Goal: Task Accomplishment & Management: Use online tool/utility

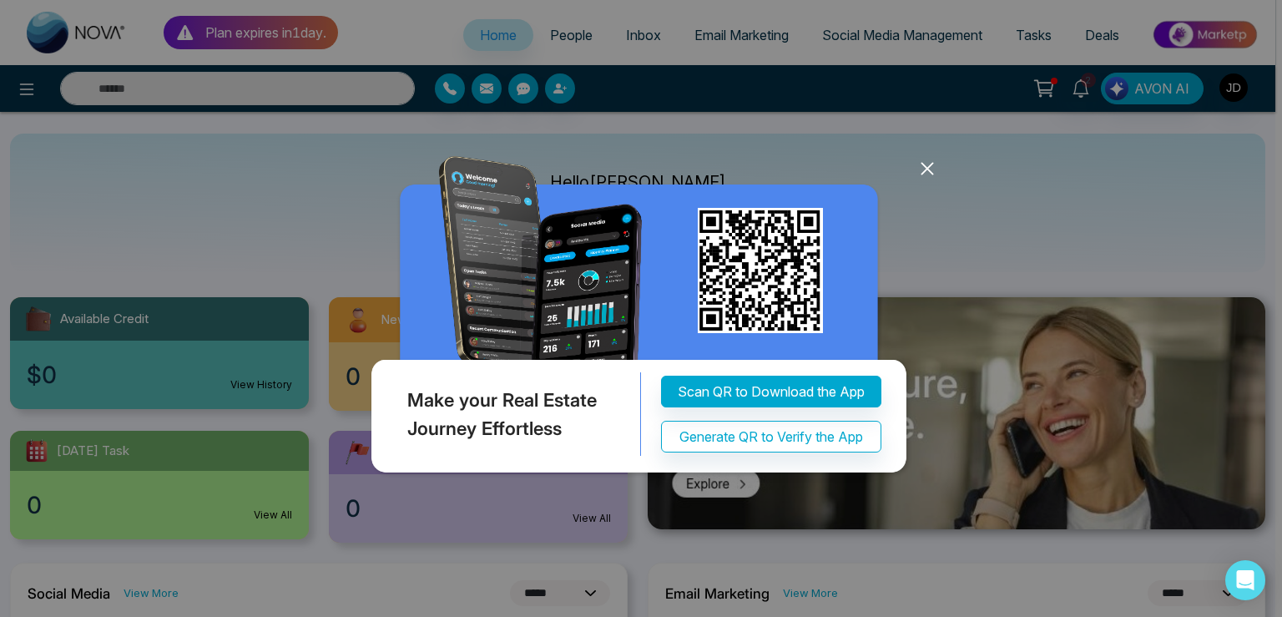
select select "*"
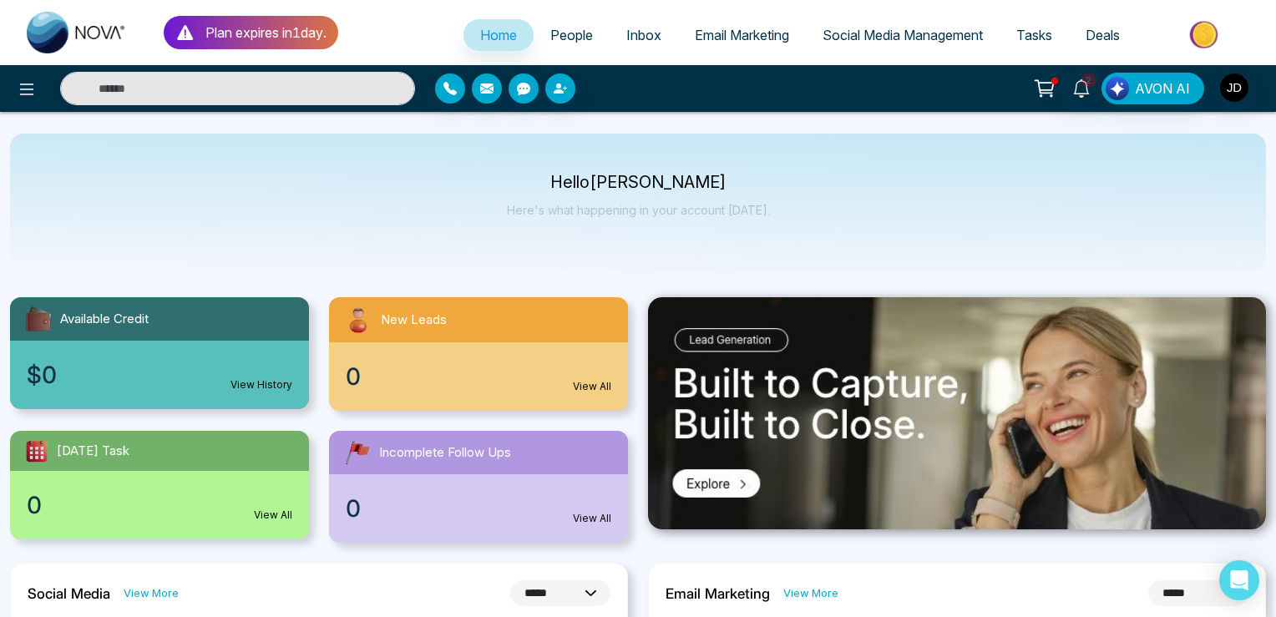
click at [10, 92] on div at bounding box center [212, 88] width 425 height 33
click at [25, 82] on icon at bounding box center [27, 89] width 20 height 20
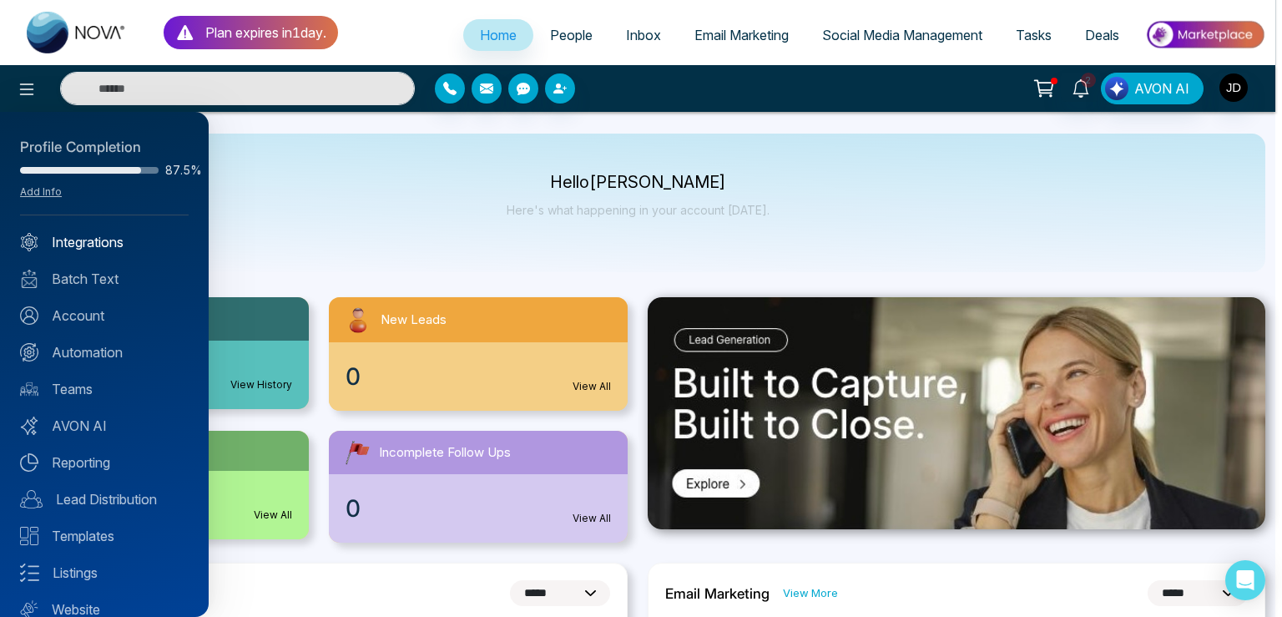
click at [95, 240] on link "Integrations" at bounding box center [104, 242] width 169 height 20
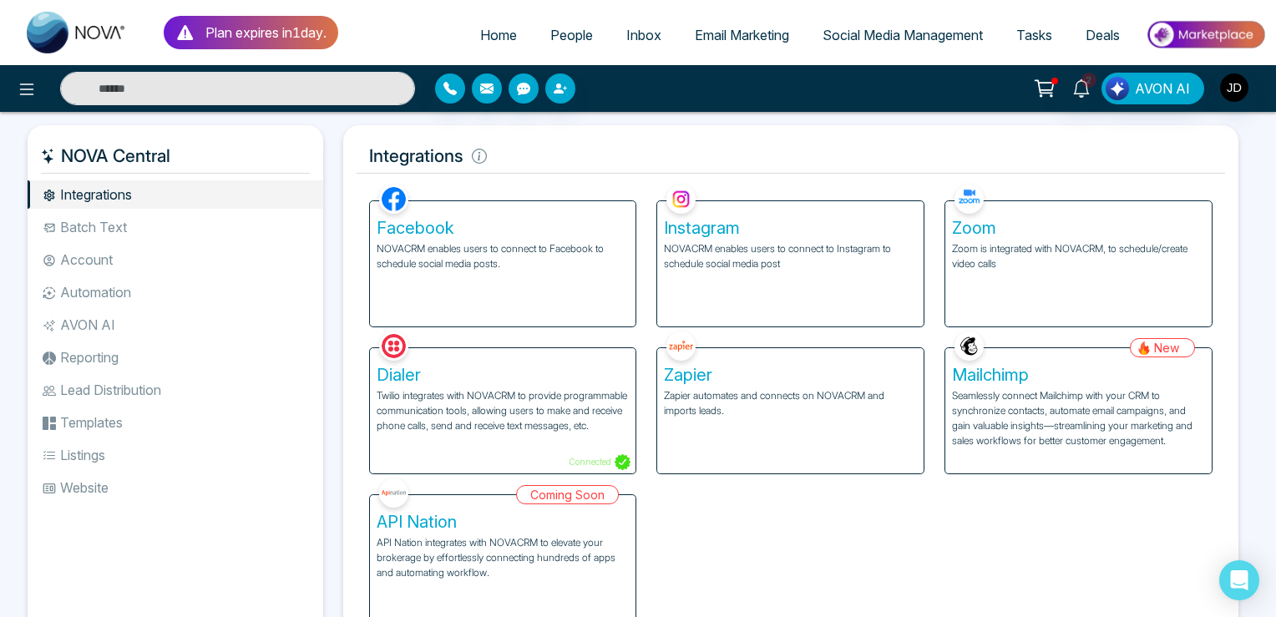
click at [759, 282] on div "Instagram NOVACRM enables users to connect to Instagram to schedule social medi…" at bounding box center [790, 263] width 266 height 125
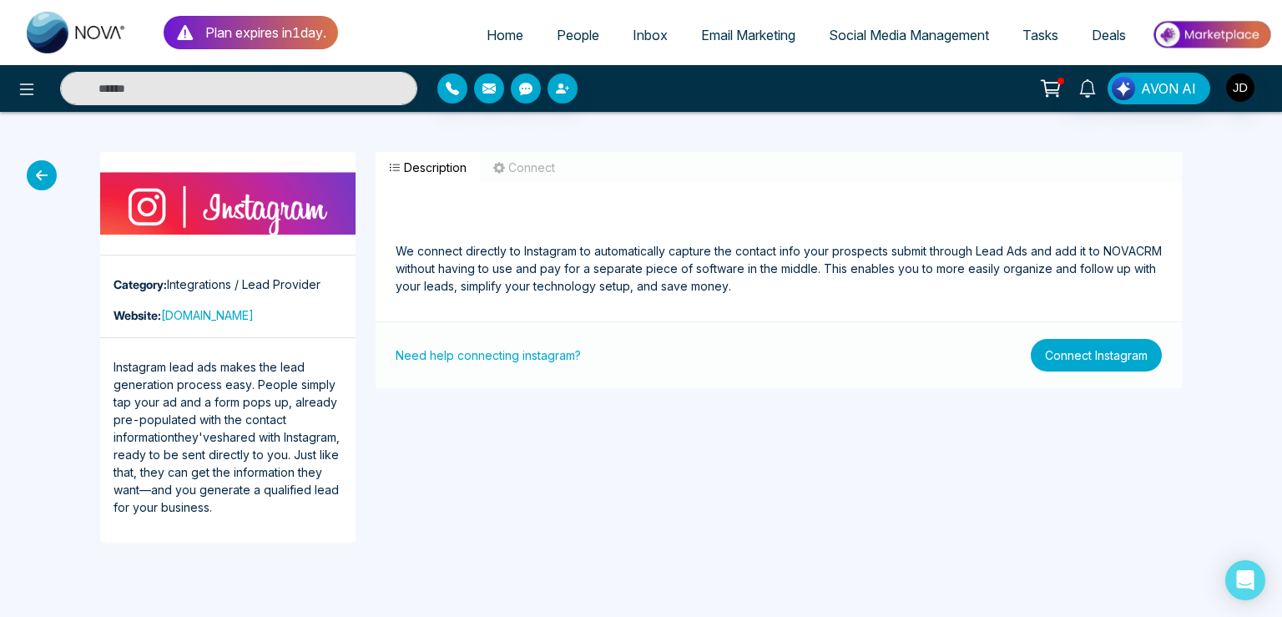
click at [1090, 355] on button "Connect Instagram" at bounding box center [1096, 355] width 131 height 33
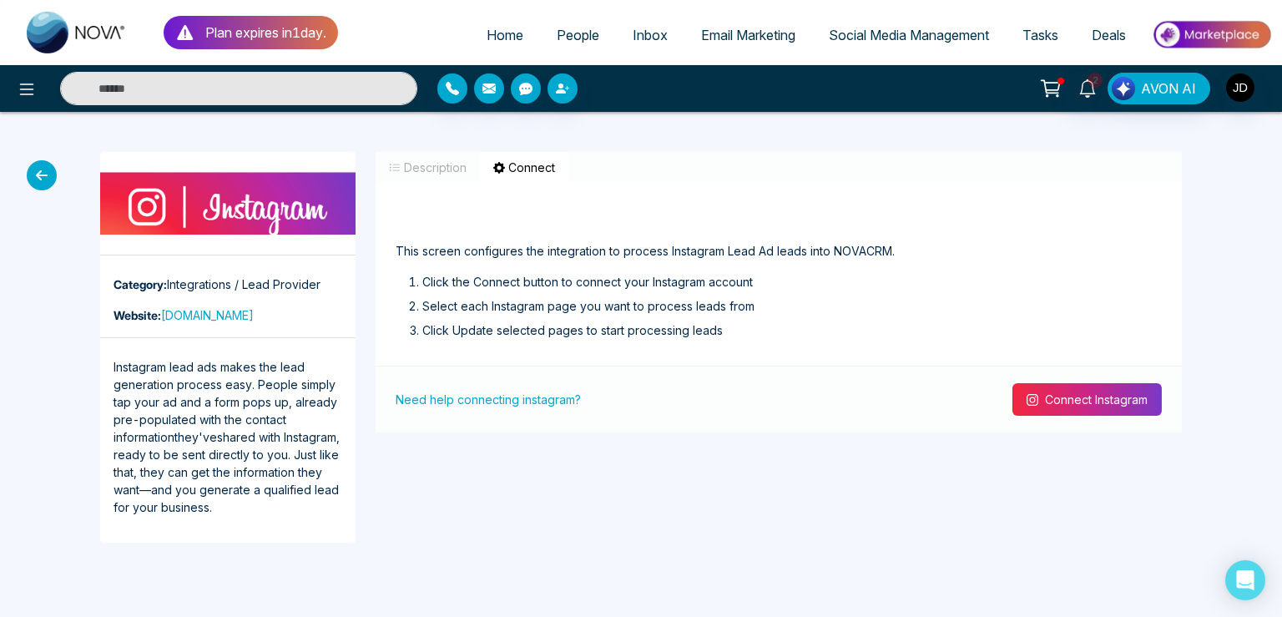
click at [1070, 406] on button "Connect Instagram" at bounding box center [1087, 399] width 149 height 33
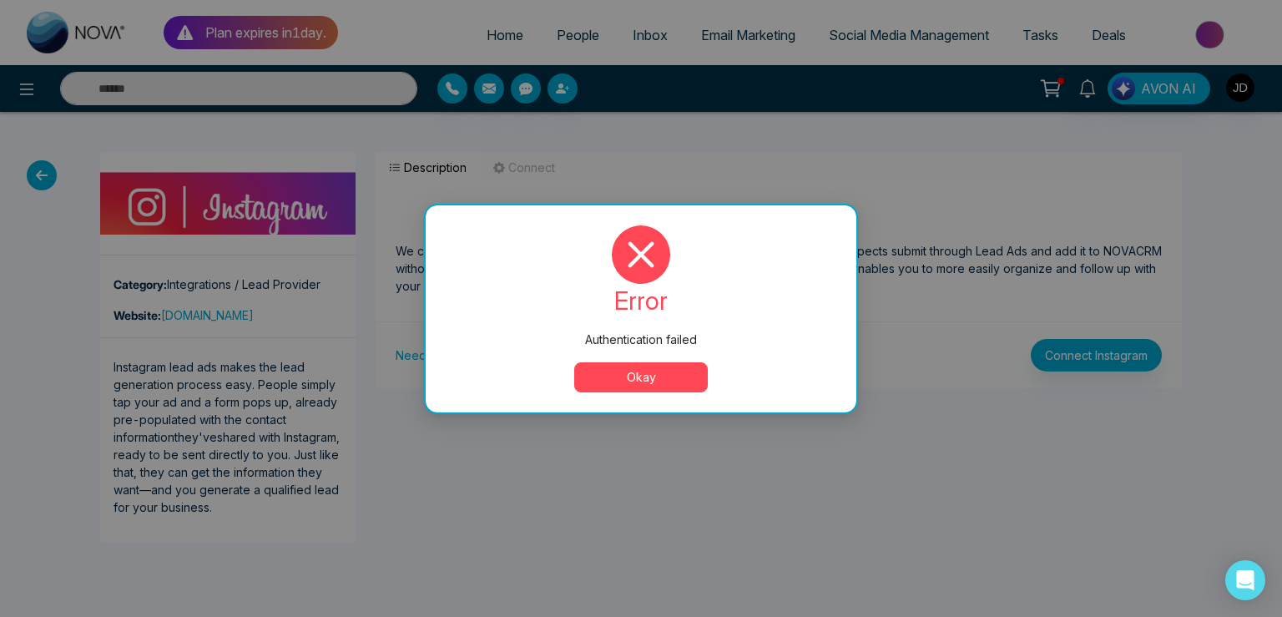
click at [631, 377] on button "Okay" at bounding box center [641, 377] width 134 height 30
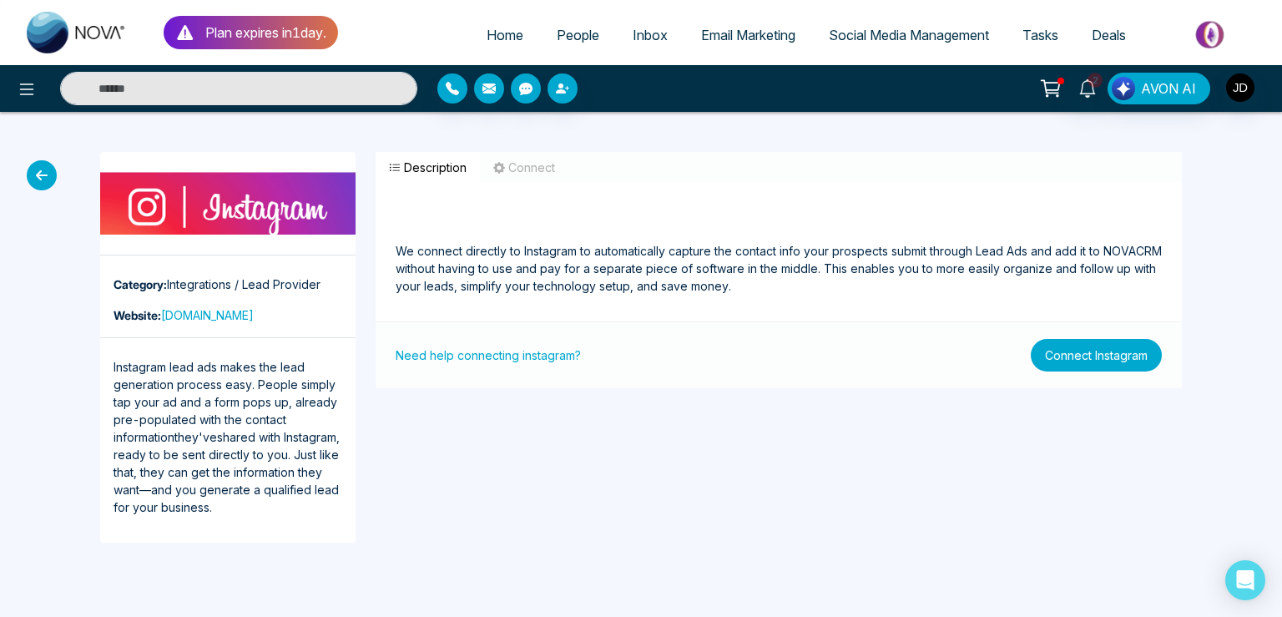
click at [1090, 349] on button "Connect Instagram" at bounding box center [1096, 355] width 131 height 33
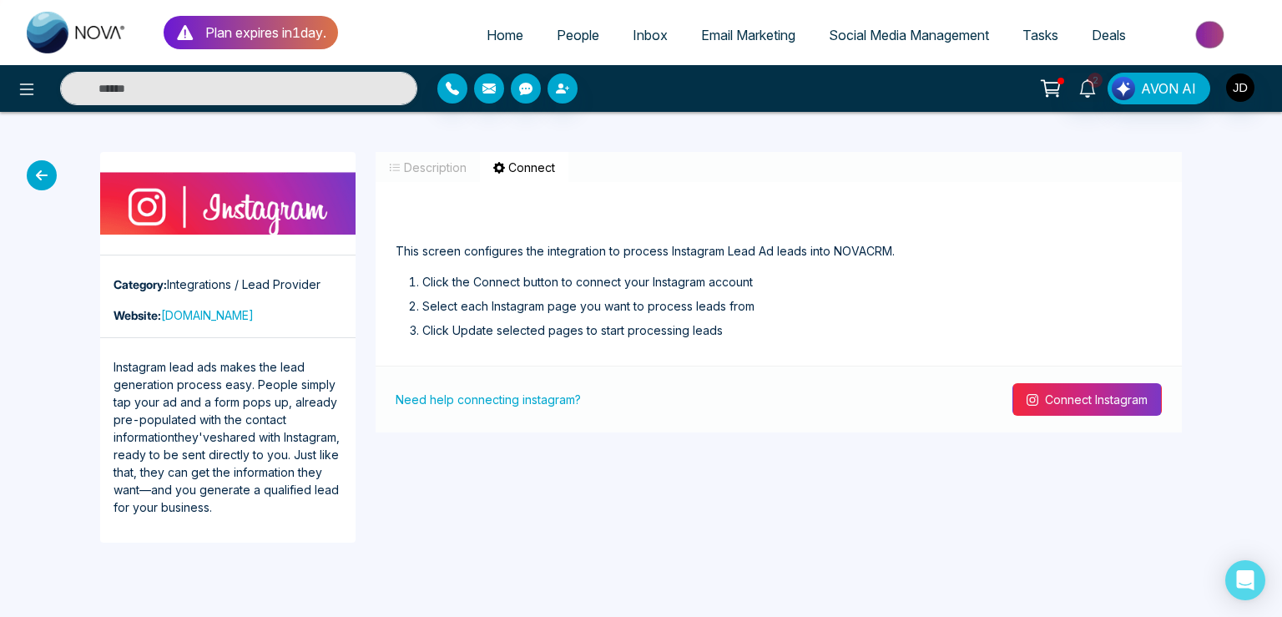
click at [1045, 391] on button "Connect Instagram" at bounding box center [1087, 399] width 149 height 33
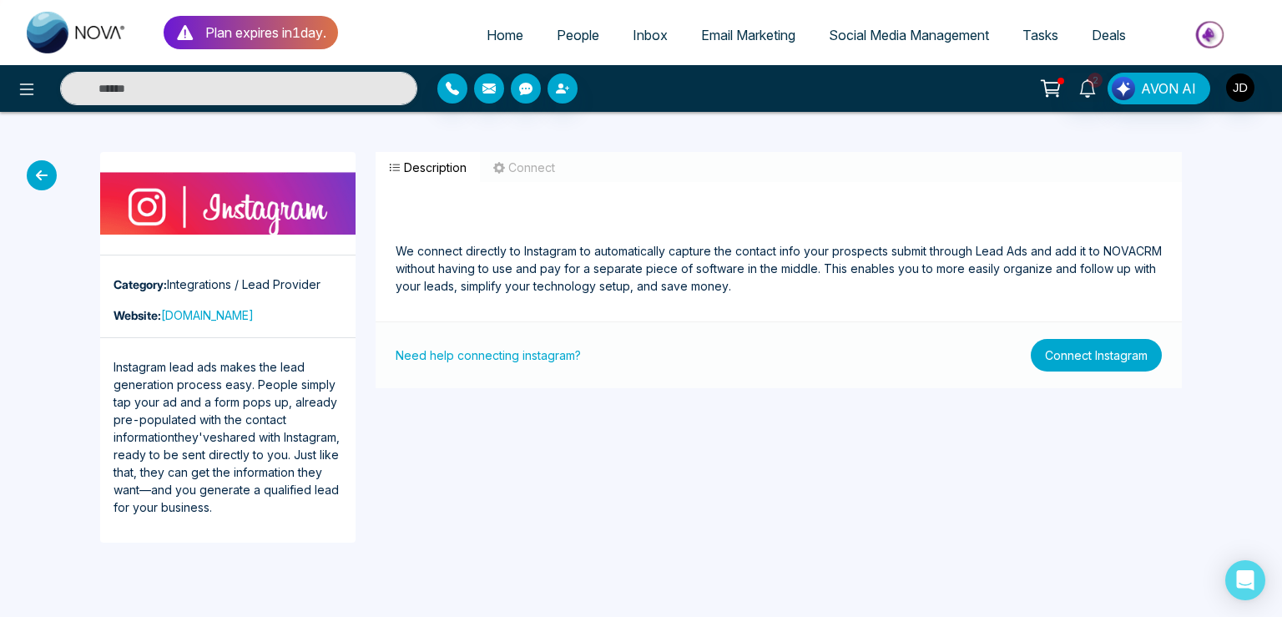
click at [1097, 356] on button "Connect Instagram" at bounding box center [1096, 355] width 131 height 33
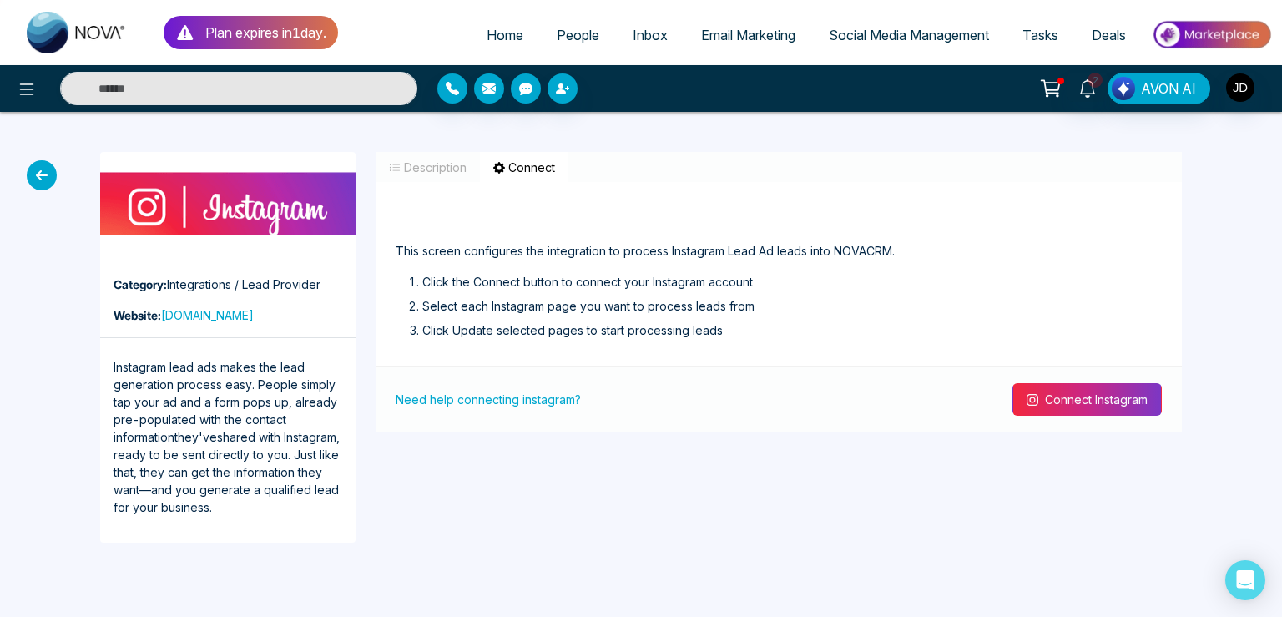
click at [1067, 402] on button "Connect Instagram" at bounding box center [1087, 399] width 149 height 33
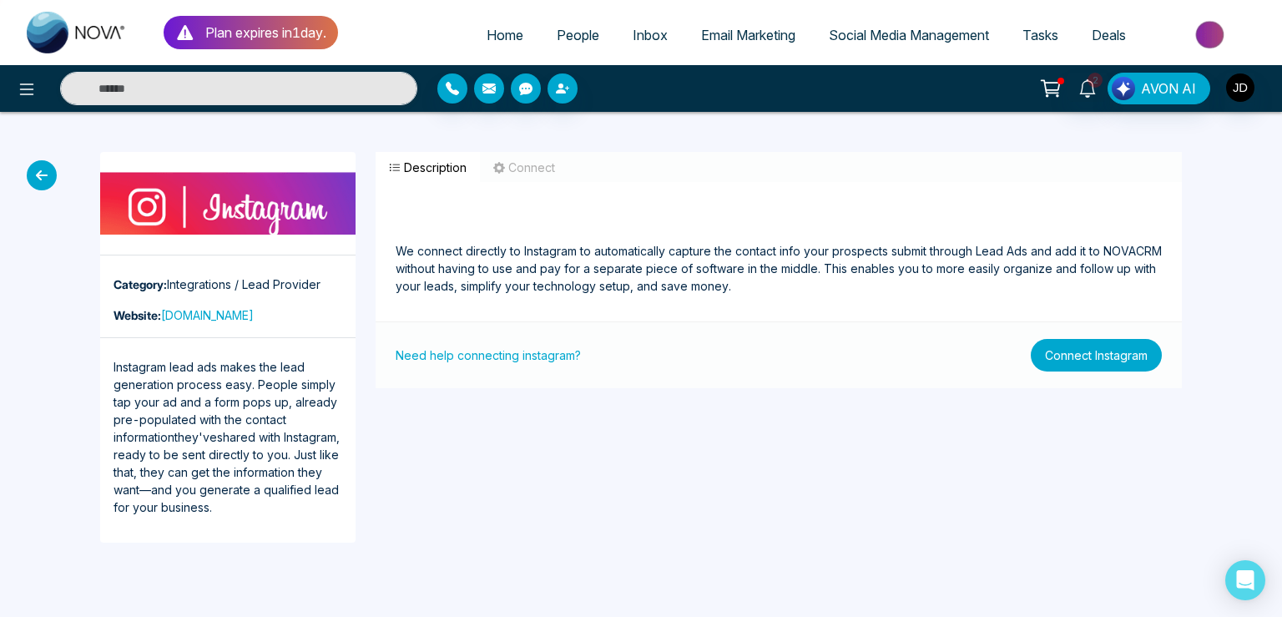
click at [1070, 359] on button "Connect Instagram" at bounding box center [1096, 355] width 131 height 33
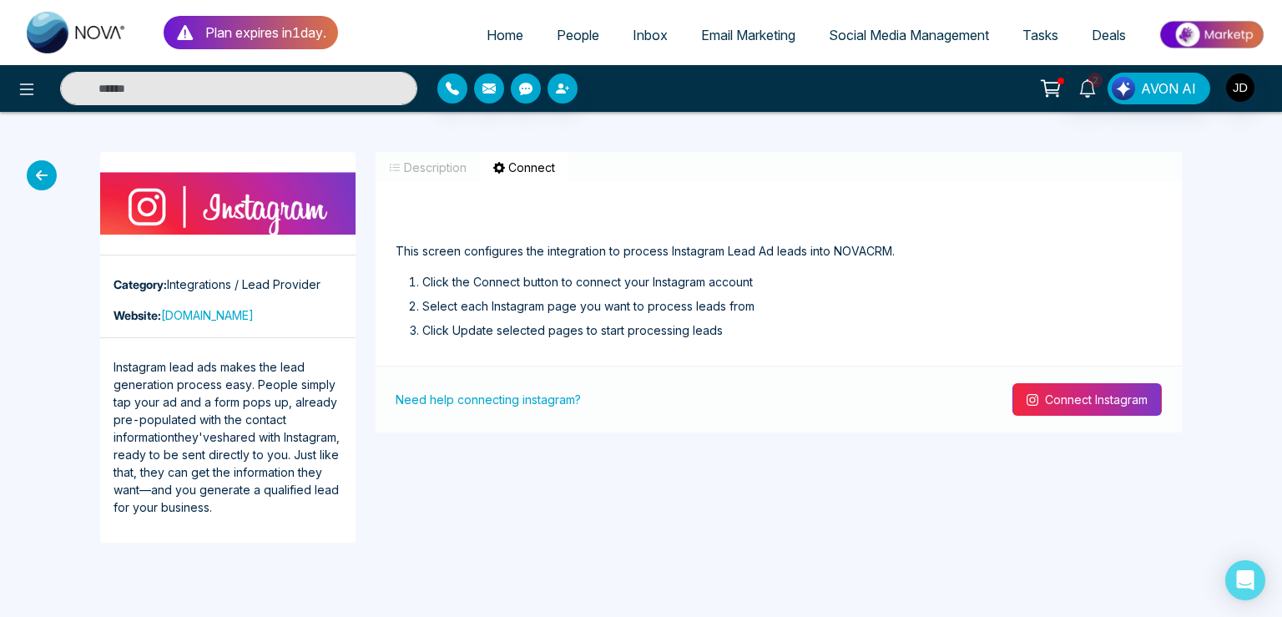
click at [1117, 406] on button "Connect Instagram" at bounding box center [1087, 399] width 149 height 33
click at [1125, 392] on button "Connect Instagram" at bounding box center [1087, 399] width 149 height 33
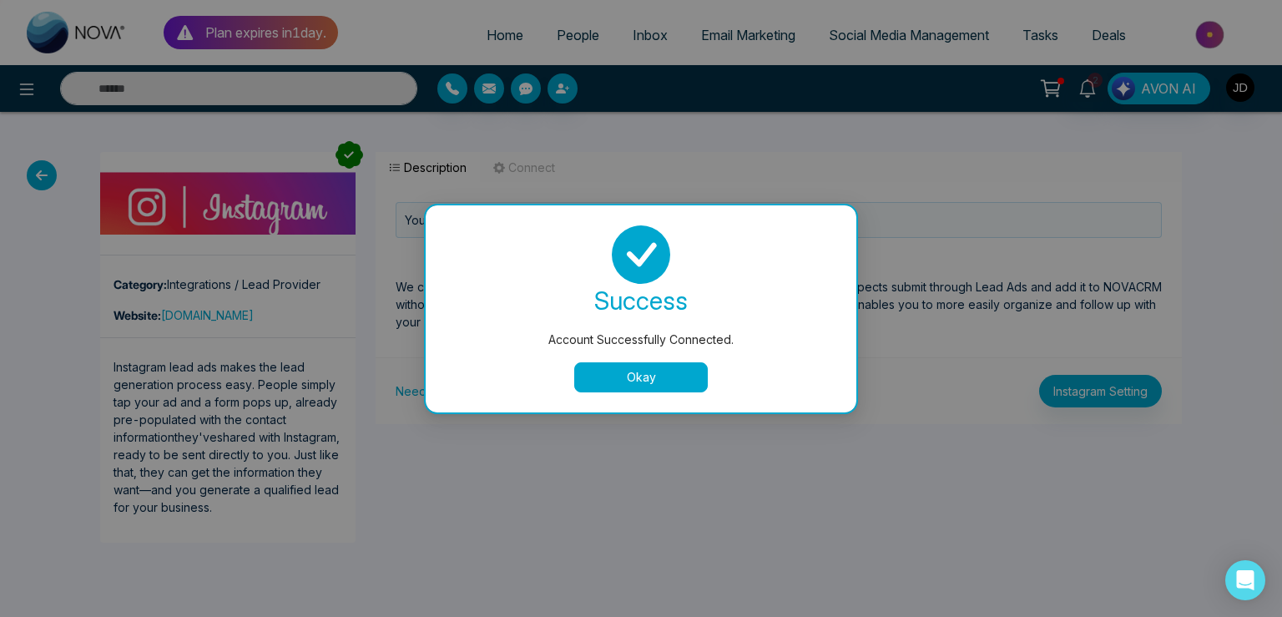
click at [615, 373] on button "Okay" at bounding box center [641, 377] width 134 height 30
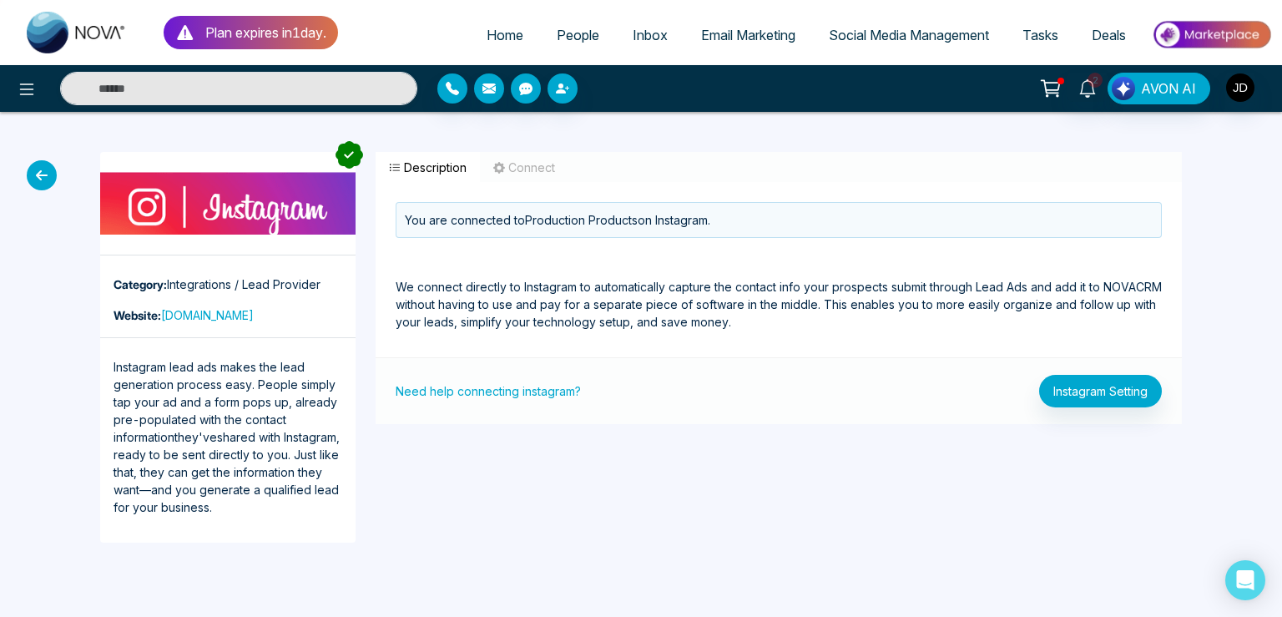
click at [887, 38] on span "Social Media Management" at bounding box center [909, 35] width 160 height 17
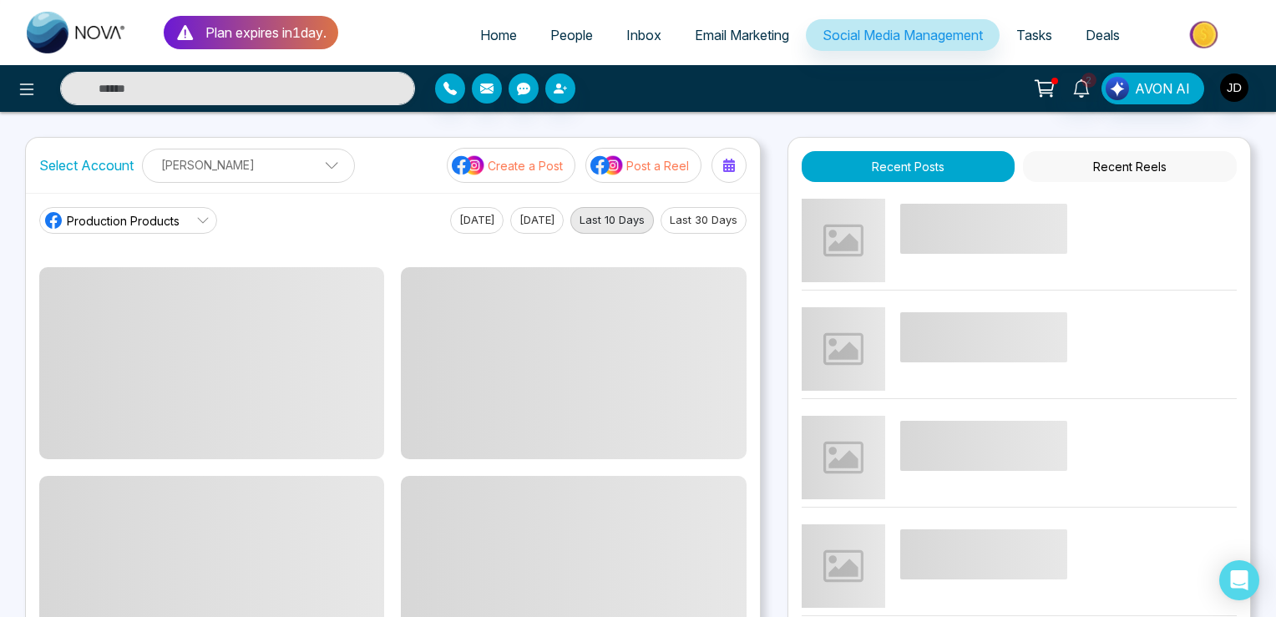
click at [149, 220] on span "Production Products" at bounding box center [123, 221] width 113 height 18
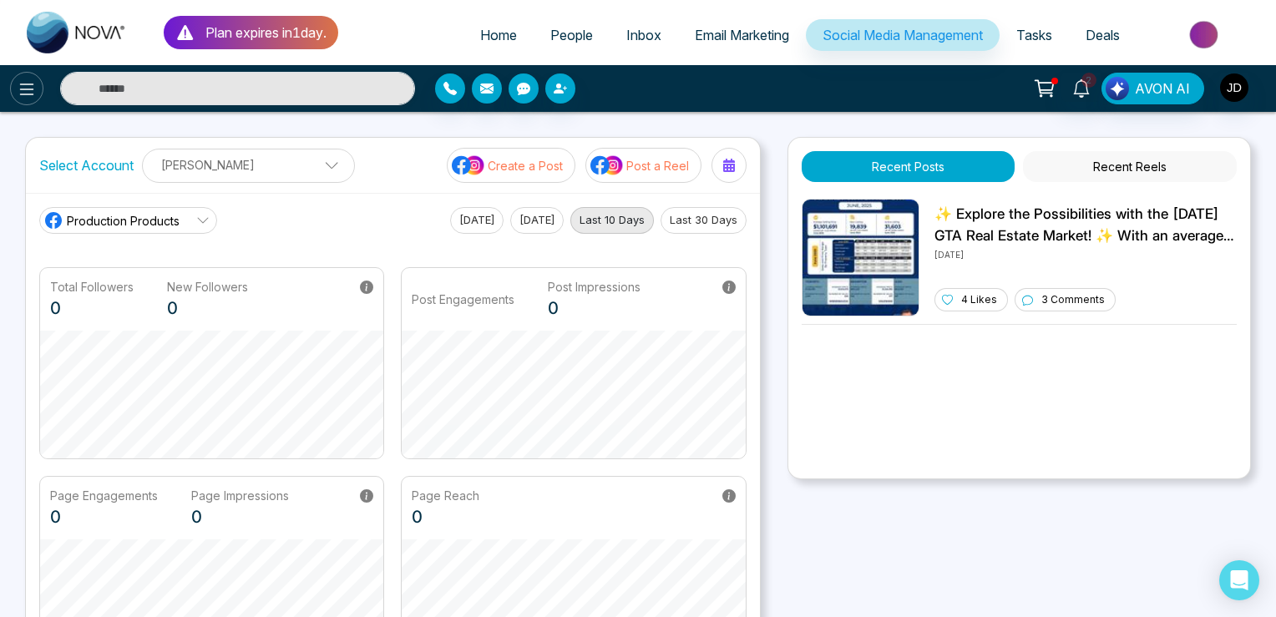
click at [28, 95] on icon at bounding box center [27, 89] width 20 height 20
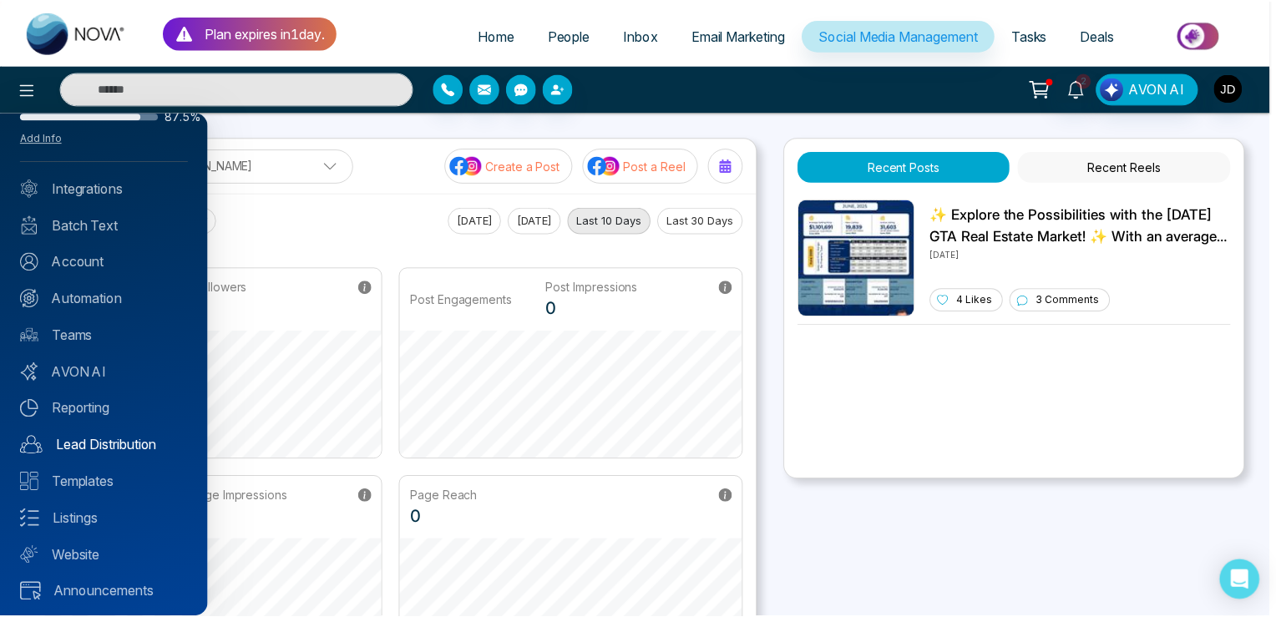
scroll to position [58, 0]
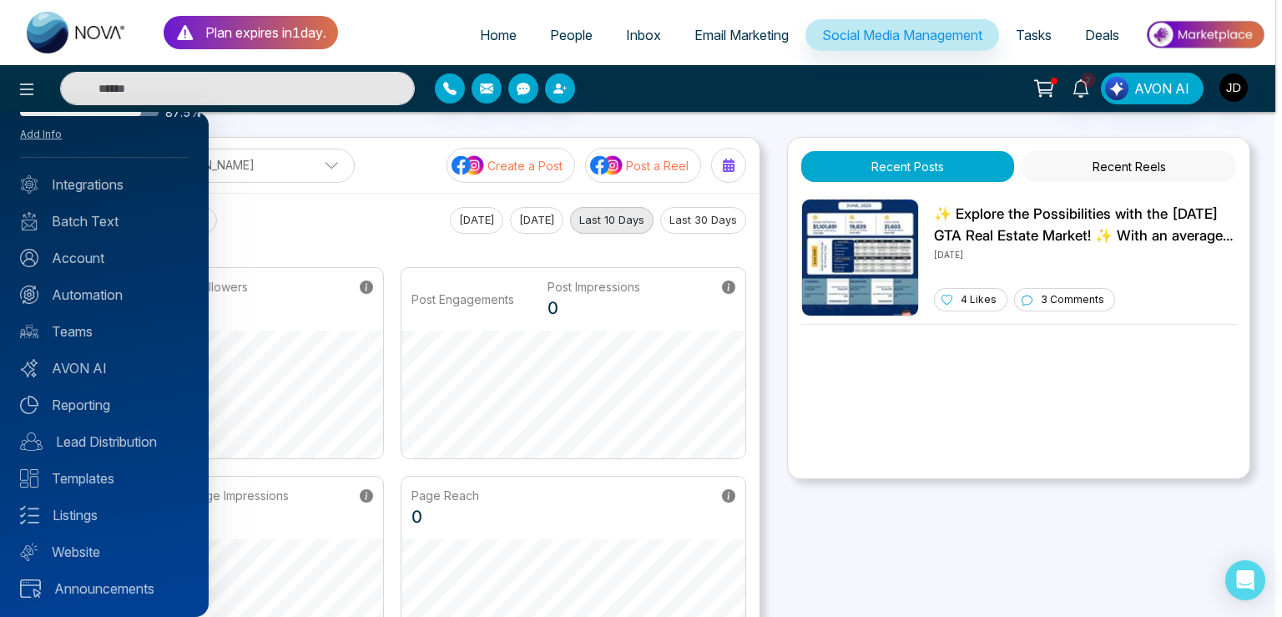
click at [306, 164] on div at bounding box center [641, 308] width 1282 height 617
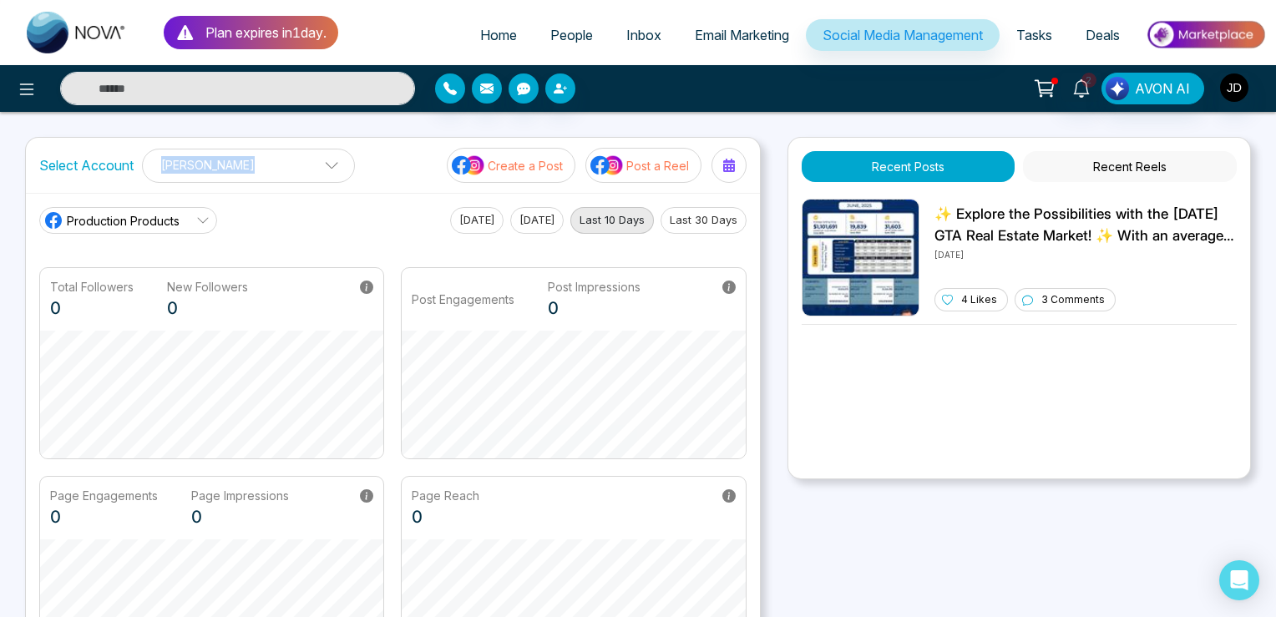
click at [306, 164] on p "[PERSON_NAME]" at bounding box center [248, 165] width 191 height 28
click at [304, 214] on button "button" at bounding box center [305, 207] width 35 height 27
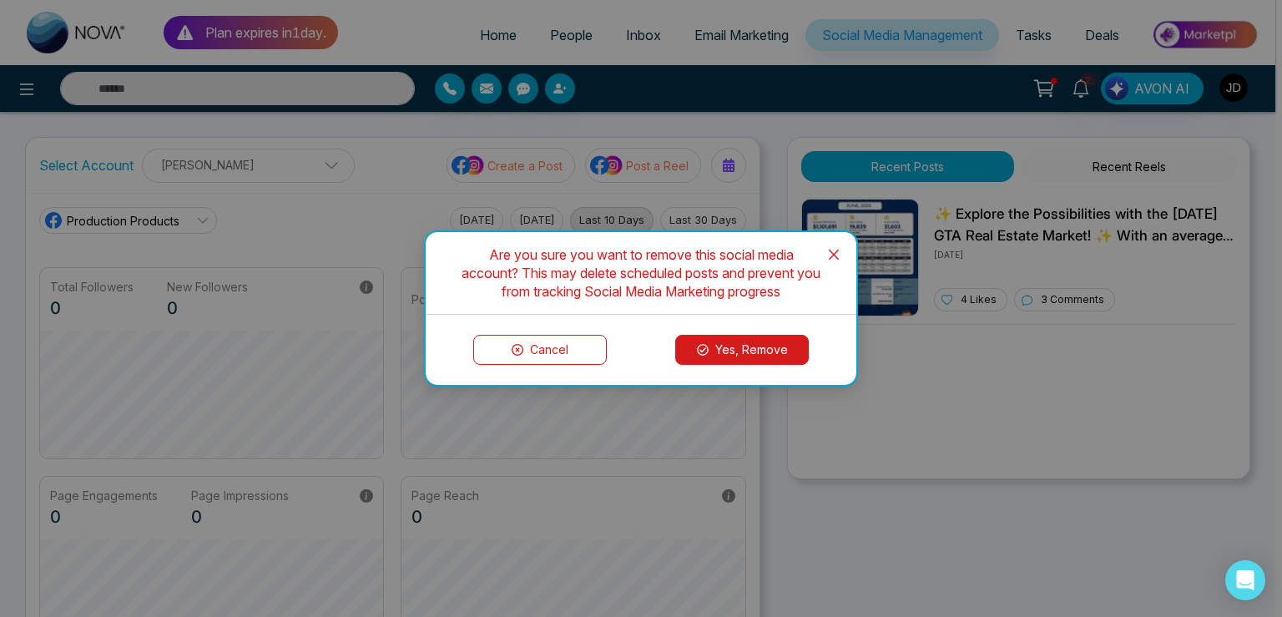
click at [708, 351] on icon at bounding box center [703, 350] width 12 height 12
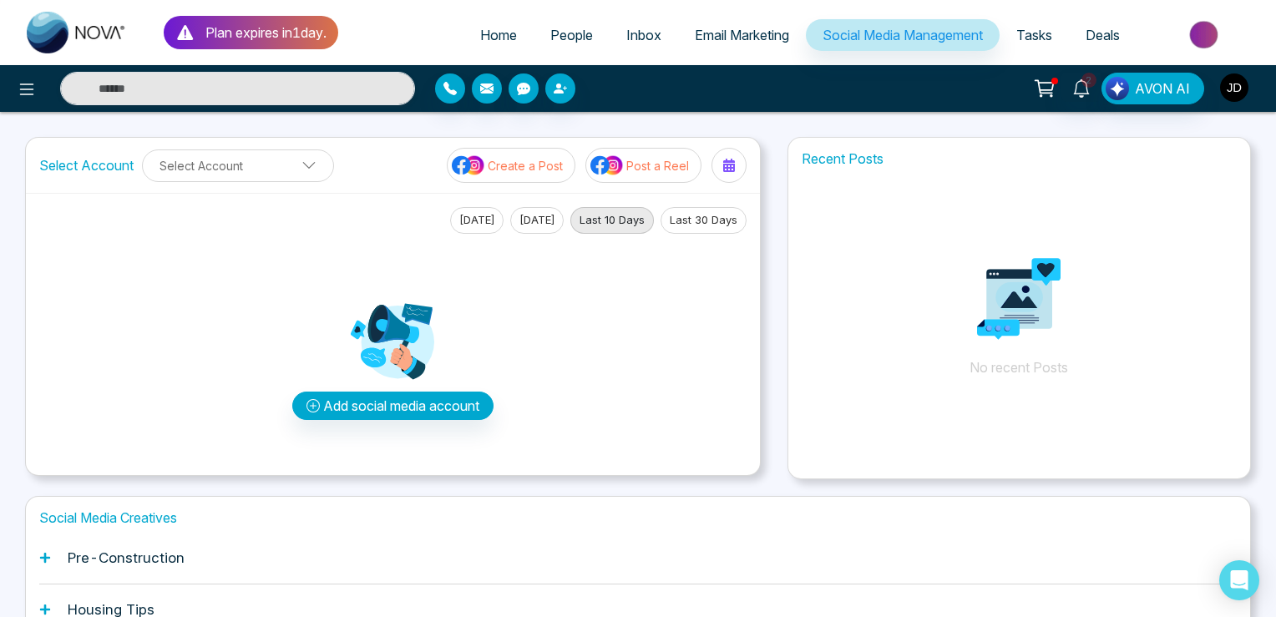
click at [1232, 92] on img "button" at bounding box center [1234, 87] width 28 height 28
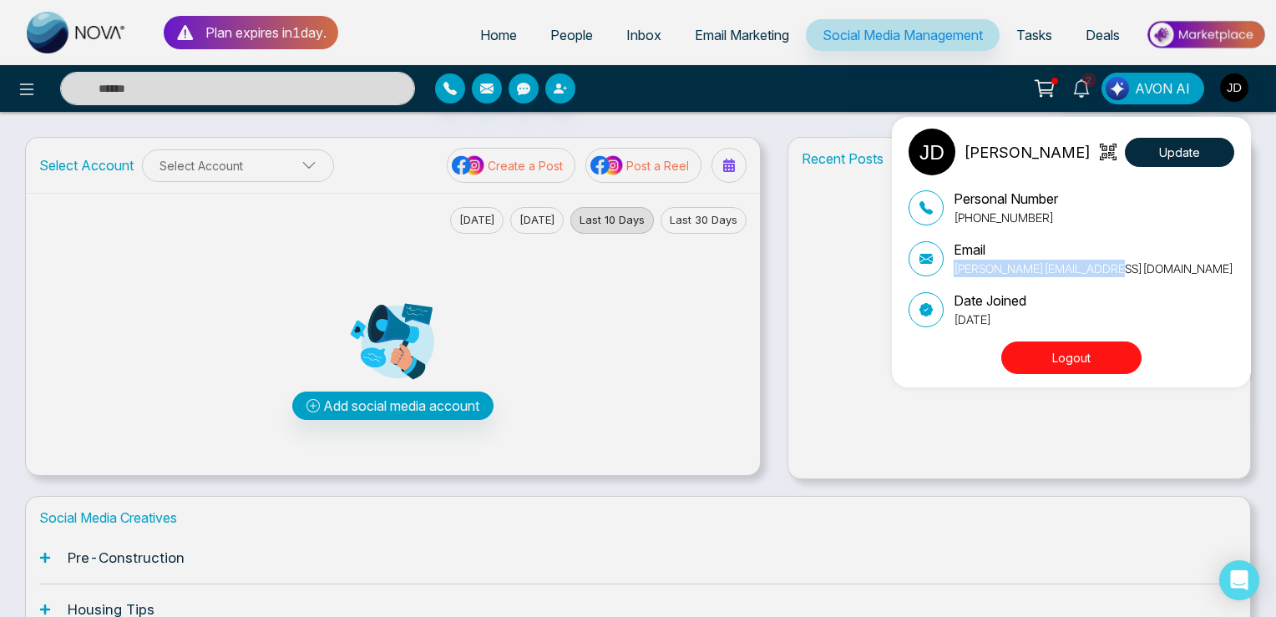
drag, startPoint x: 1144, startPoint y: 264, endPoint x: 957, endPoint y: 276, distance: 187.4
click at [957, 276] on div "Email [PERSON_NAME][EMAIL_ADDRESS][DOMAIN_NAME]" at bounding box center [1071, 259] width 326 height 38
copy p "[PERSON_NAME][EMAIL_ADDRESS][DOMAIN_NAME]"
